Goal: Information Seeking & Learning: Learn about a topic

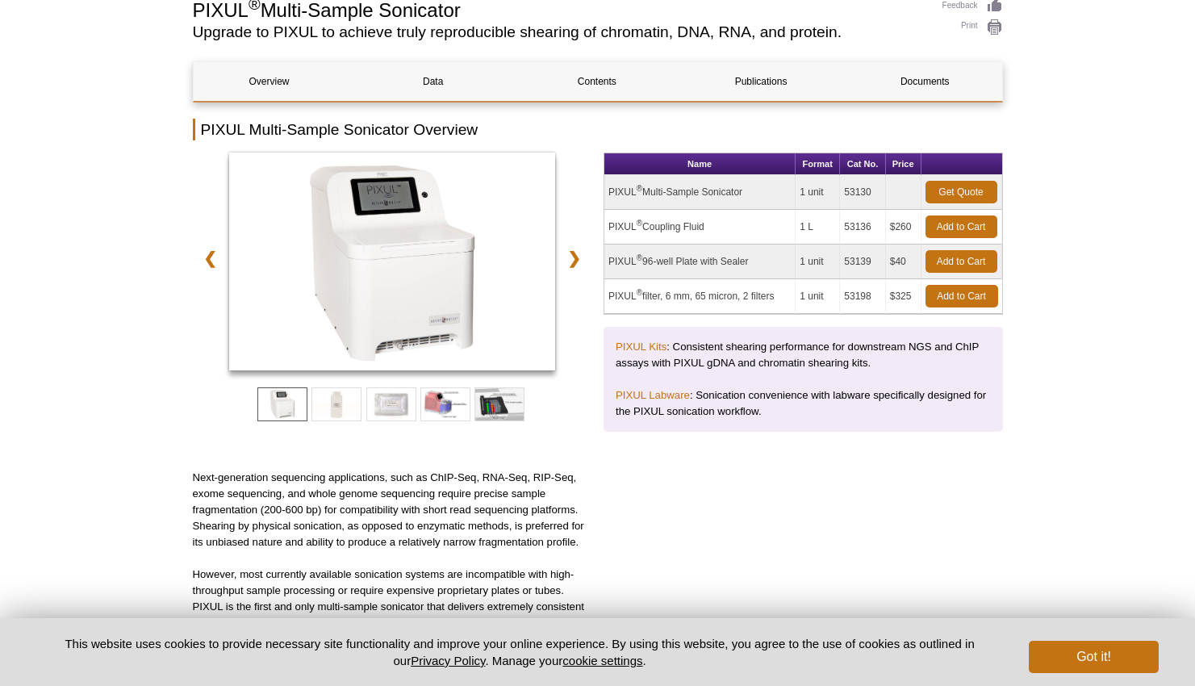
scroll to position [169, 0]
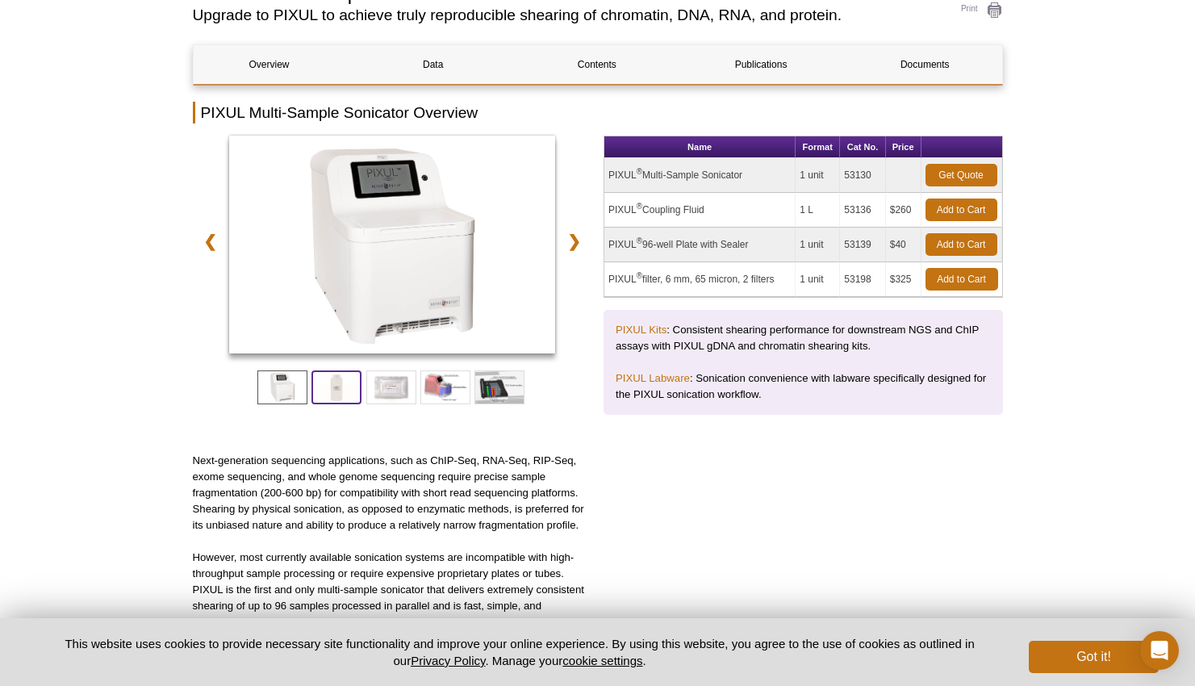
click at [322, 386] on span at bounding box center [336, 387] width 50 height 34
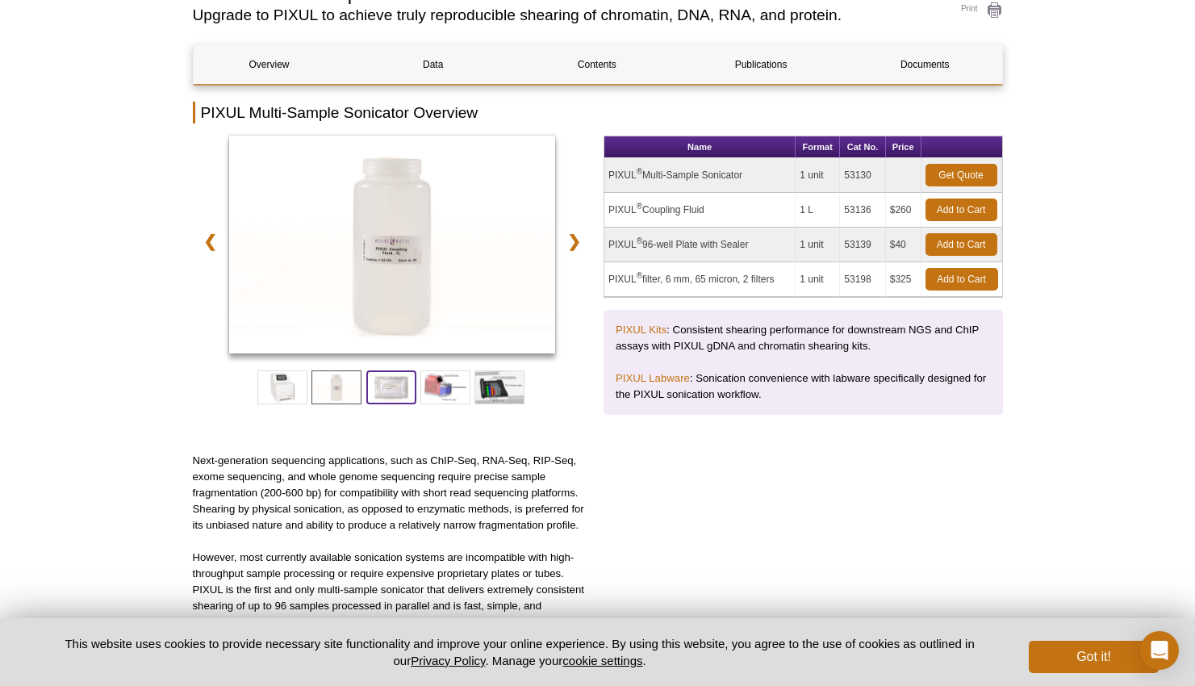
click at [397, 386] on span at bounding box center [391, 387] width 50 height 34
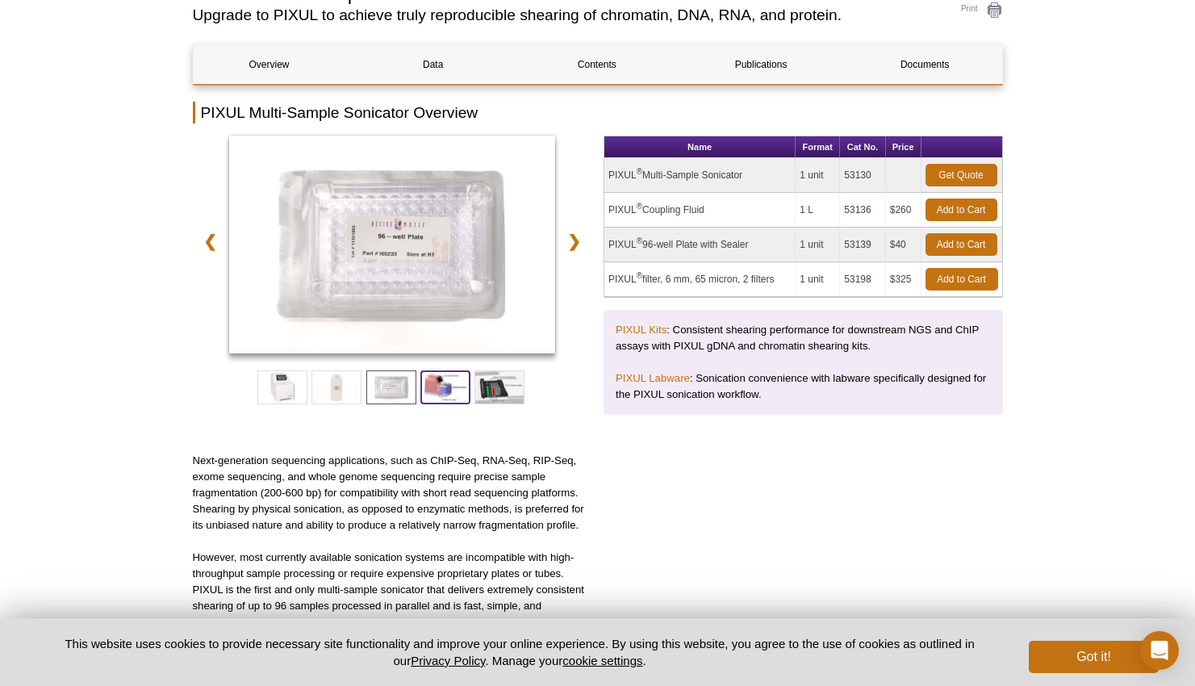
click at [435, 388] on span at bounding box center [445, 387] width 50 height 34
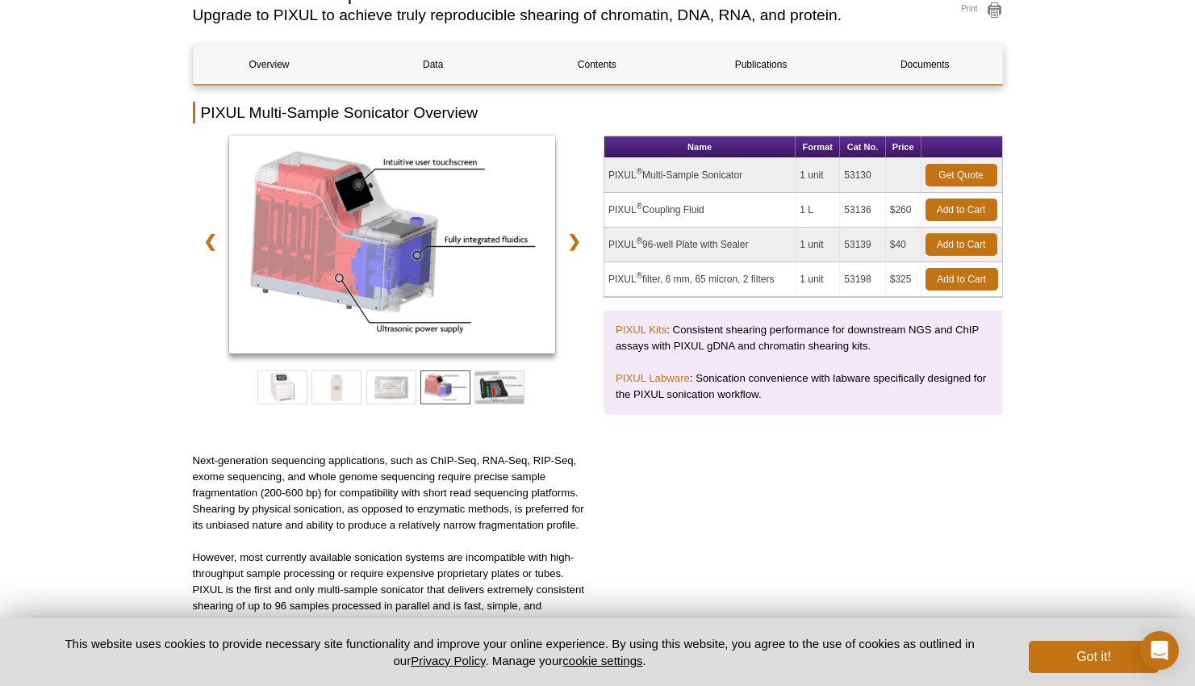
click at [495, 404] on div at bounding box center [392, 383] width 399 height 50
click at [495, 382] on span at bounding box center [499, 387] width 50 height 34
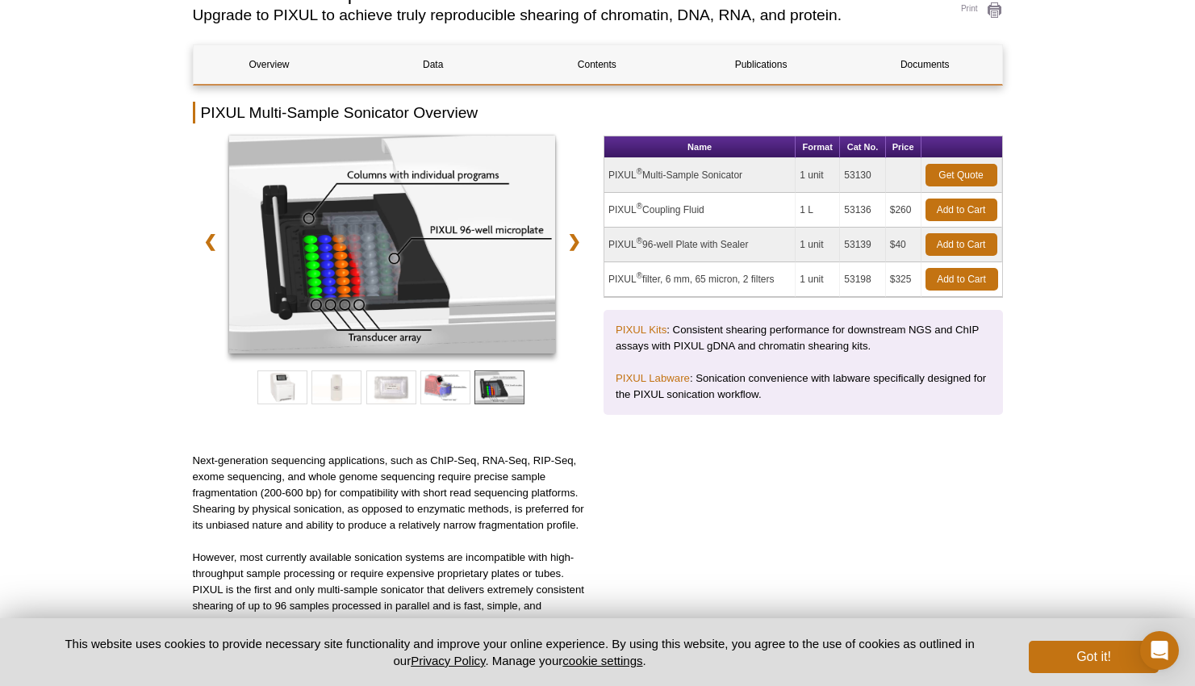
click at [248, 392] on div at bounding box center [392, 383] width 399 height 50
click at [266, 403] on span at bounding box center [282, 387] width 50 height 34
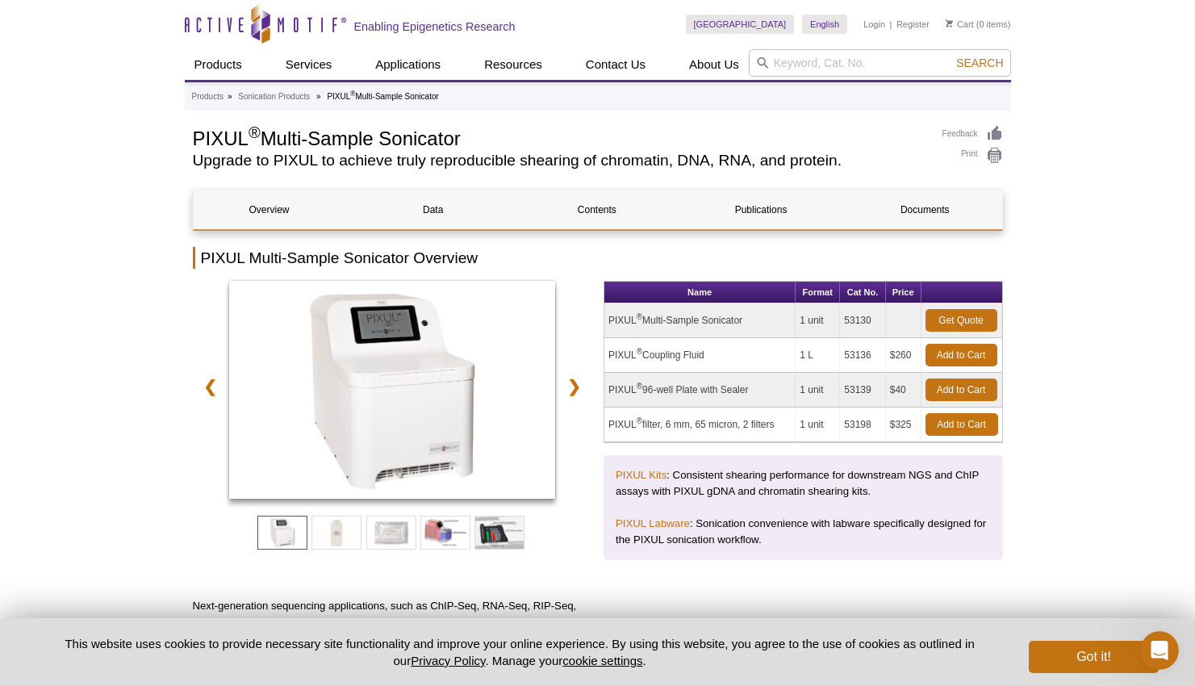
click at [273, 136] on h1 "PIXUL ® Multi-Sample Sonicator" at bounding box center [559, 137] width 733 height 24
copy div "PIXUL ® Multi-Sample Sonicator"
